Goal: Task Accomplishment & Management: Manage account settings

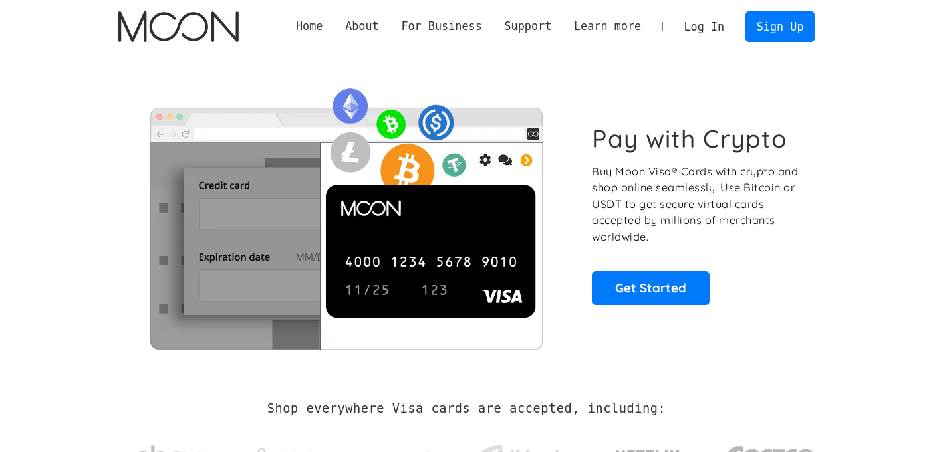
click at [715, 21] on link "Log In" at bounding box center [704, 26] width 62 height 29
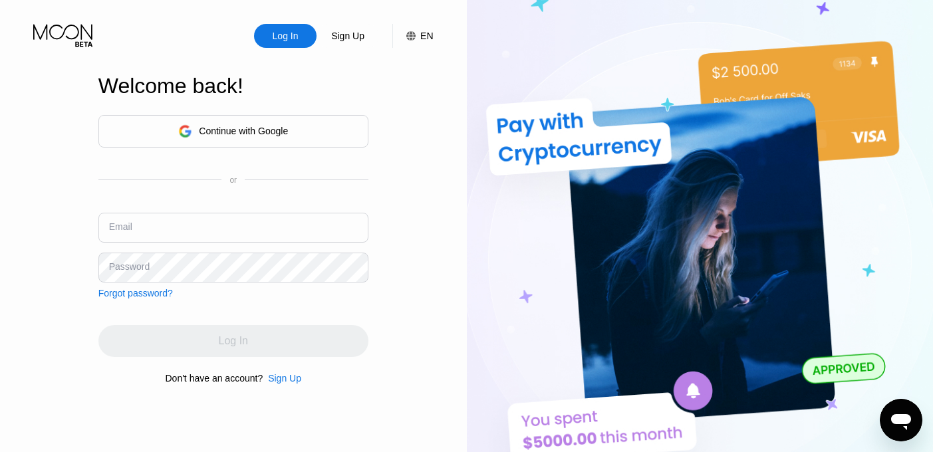
click at [303, 130] on div "Continue with Google" at bounding box center [233, 131] width 270 height 33
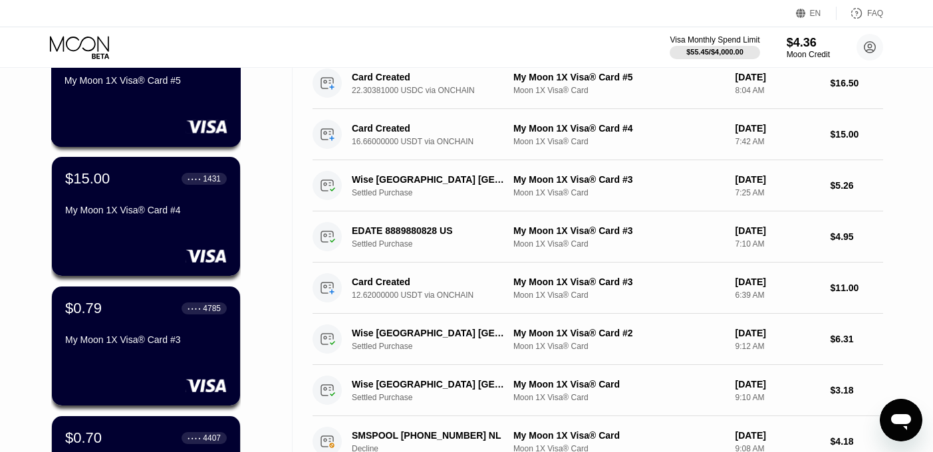
scroll to position [142, 0]
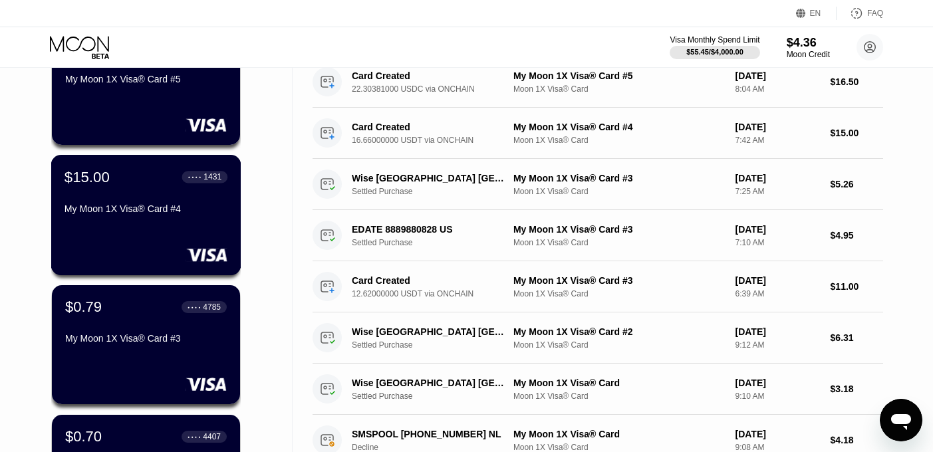
click at [193, 225] on div "$15.00 ● ● ● ● 1431 My Moon 1X Visa® Card #4" at bounding box center [146, 215] width 190 height 120
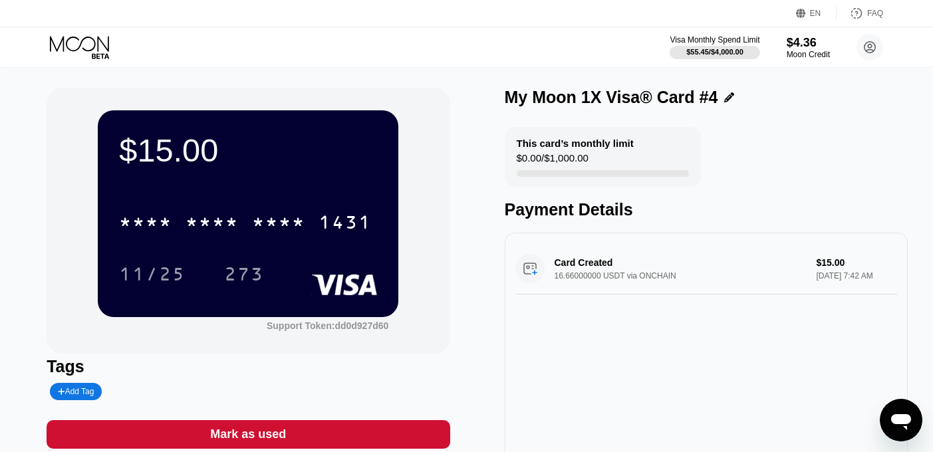
scroll to position [35, 0]
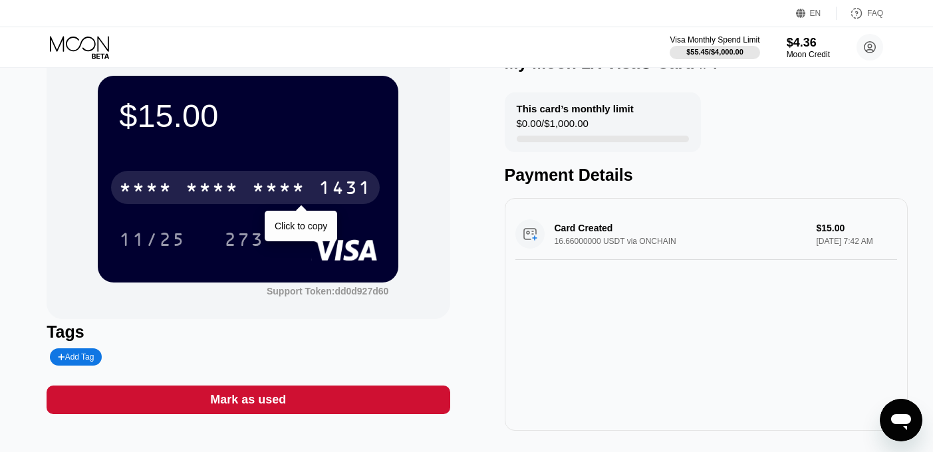
click at [292, 200] on div "* * * *" at bounding box center [278, 189] width 53 height 21
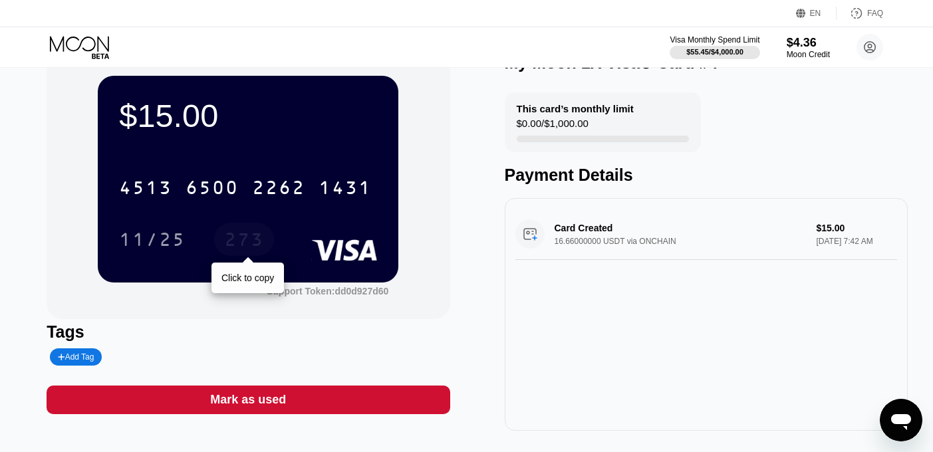
click at [254, 245] on div "273" at bounding box center [244, 241] width 40 height 21
